Goal: Communication & Community: Answer question/provide support

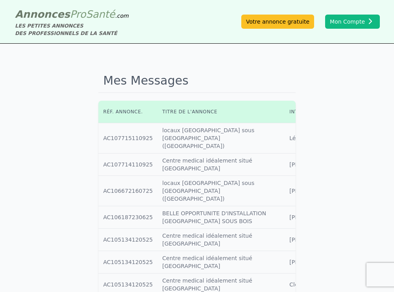
click at [191, 135] on td "Titre annonce : locaux Fontenay sous [GEOGRAPHIC_DATA] ([GEOGRAPHIC_DATA])" at bounding box center [220, 138] width 127 height 30
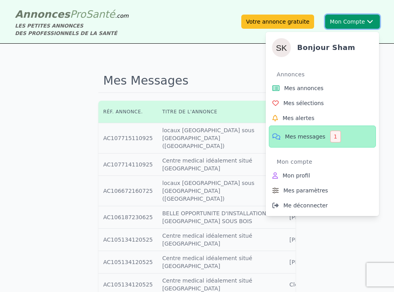
click at [344, 19] on button "Mon Compte Bonjour sham Annonces Mes annonces Mes sélections Mes alertes Mes me…" at bounding box center [352, 22] width 55 height 14
click at [288, 138] on span "Mes messages" at bounding box center [305, 137] width 40 height 8
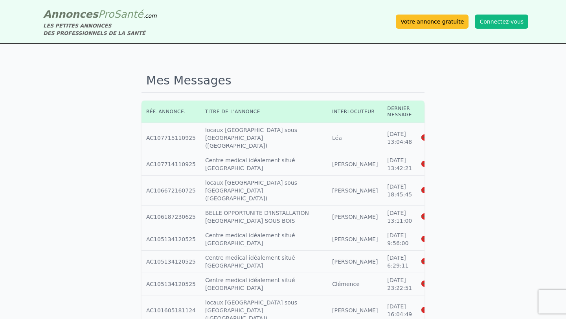
click at [393, 135] on icon at bounding box center [425, 138] width 7 height 6
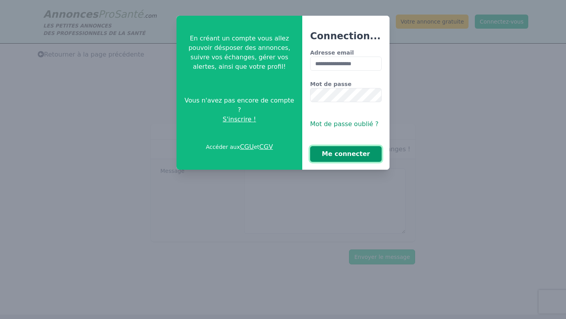
click at [350, 156] on button "Me connecter" at bounding box center [346, 154] width 72 height 16
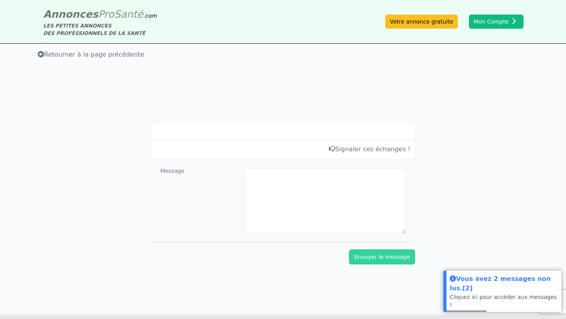
click at [87, 55] on span "Retourner à la page précédente" at bounding box center [91, 54] width 107 height 7
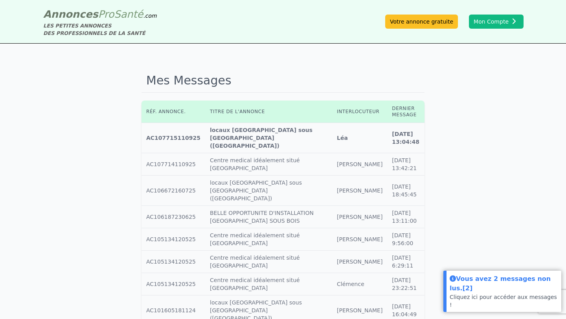
click at [393, 135] on icon at bounding box center [432, 138] width 7 height 6
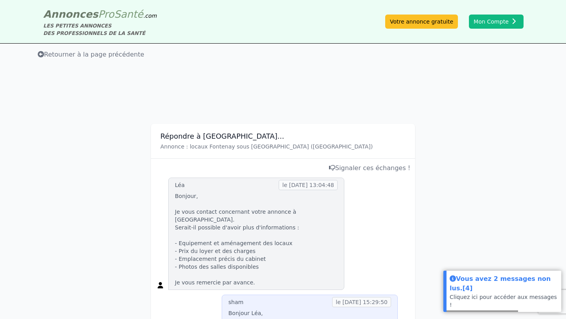
click at [369, 242] on div "Léa le [DATE] 13:04:48 Bonjour, Je vous contact concernant votre annonce à [GEO…" at bounding box center [283, 234] width 255 height 112
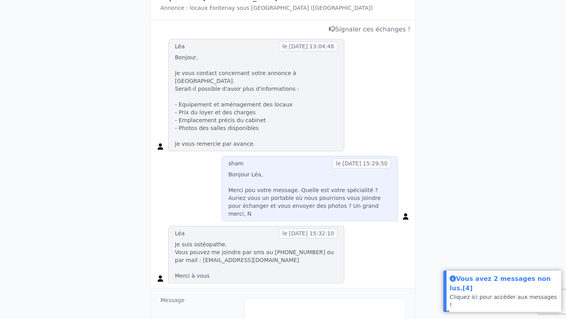
scroll to position [142, 0]
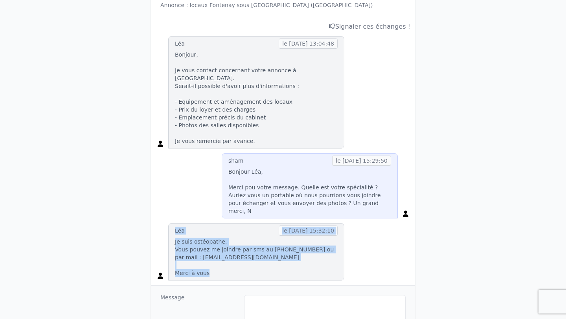
drag, startPoint x: 239, startPoint y: 267, endPoint x: 173, endPoint y: 220, distance: 81.0
click at [173, 223] on div "Léa le [DATE] 15:32:10 Je suis ostéopathe. Vous pouvez me joindre par sms au [P…" at bounding box center [256, 251] width 176 height 57
copy div "Léa le [DATE] 15:32:10 Je suis ostéopathe. Vous pouvez me joindre par sms au [P…"
